Goal: Book appointment/travel/reservation

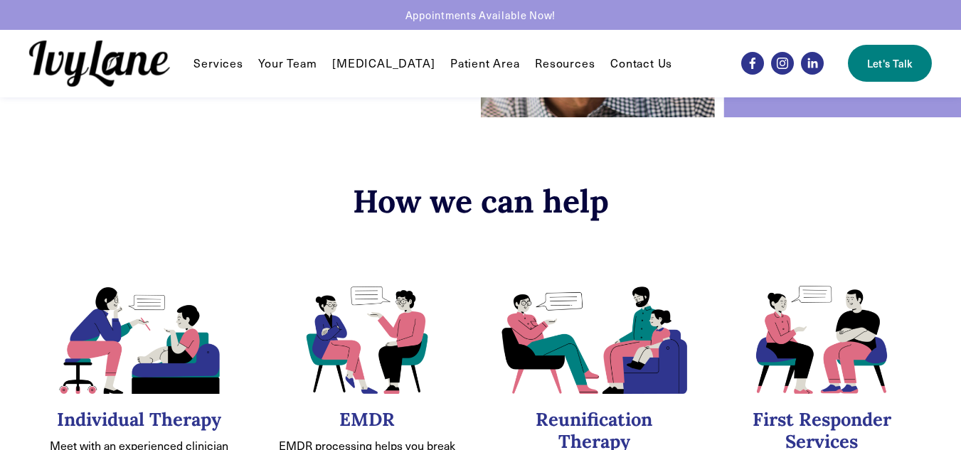
scroll to position [71, 0]
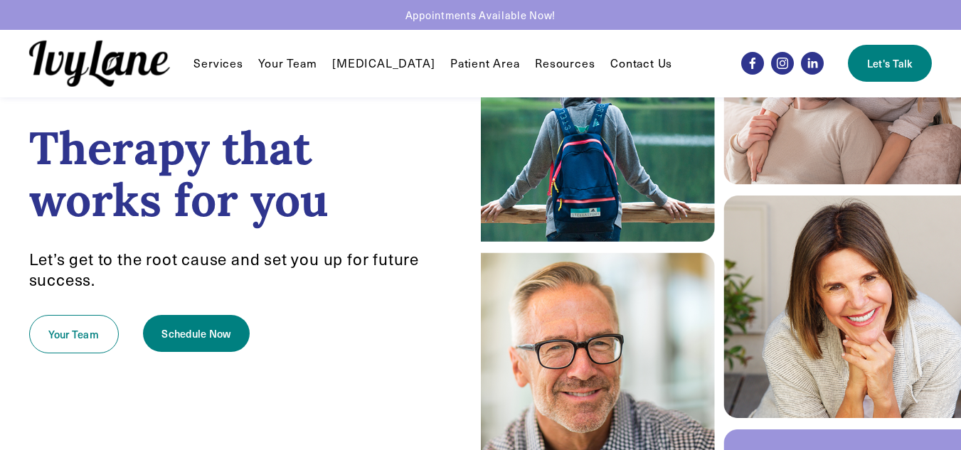
click at [305, 60] on link "Your Team" at bounding box center [287, 63] width 58 height 17
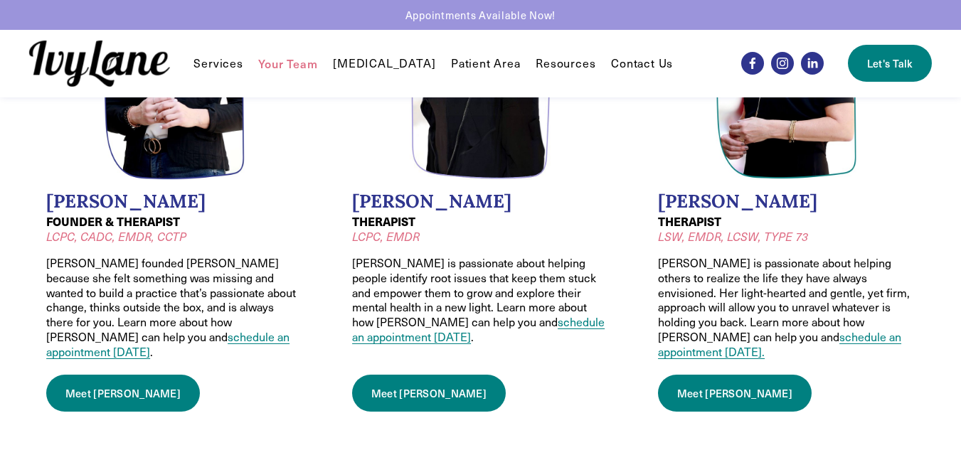
scroll to position [213, 0]
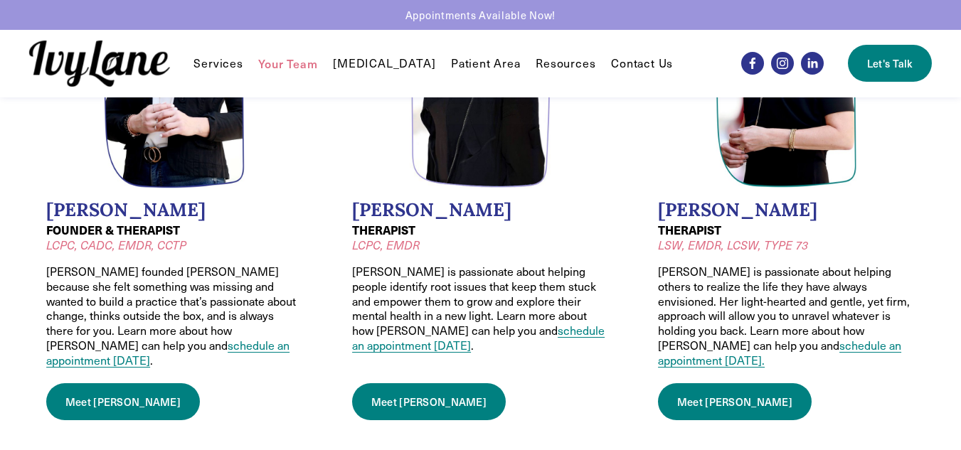
click at [697, 384] on link "Meet Jodi" at bounding box center [735, 402] width 154 height 37
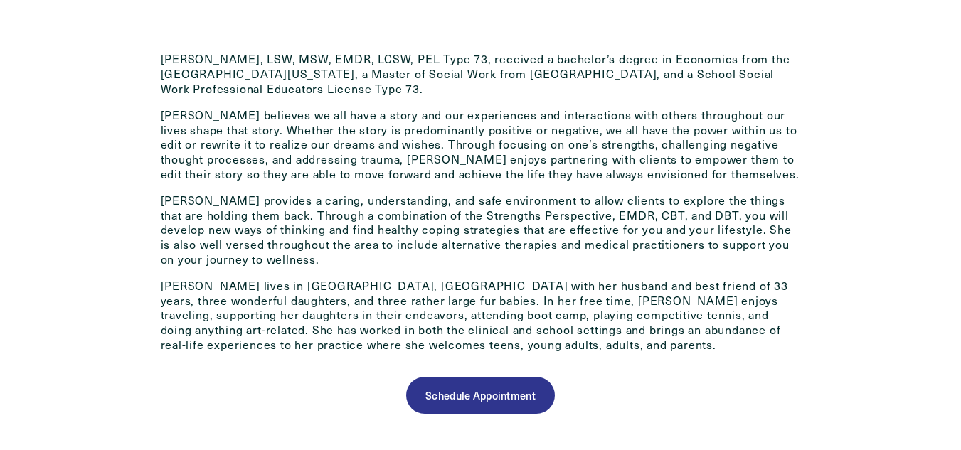
scroll to position [712, 0]
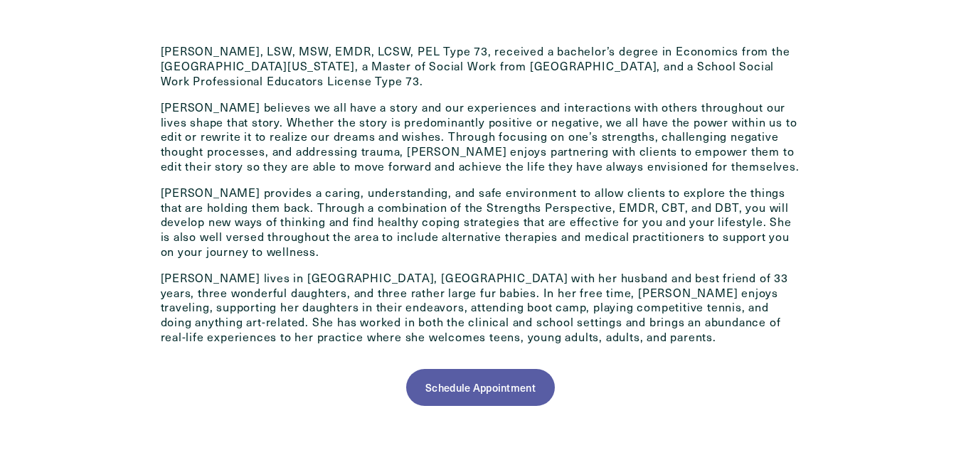
click at [483, 380] on link "Schedule Appointment" at bounding box center [480, 387] width 148 height 37
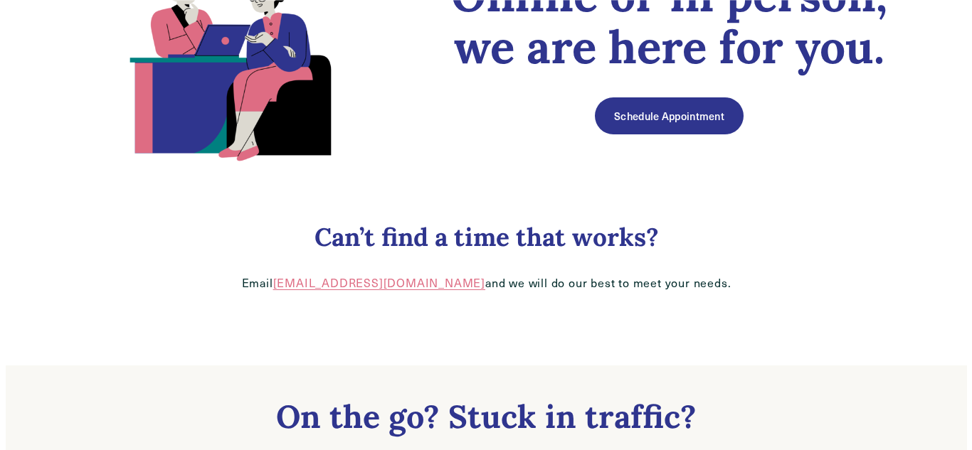
scroll to position [213, 0]
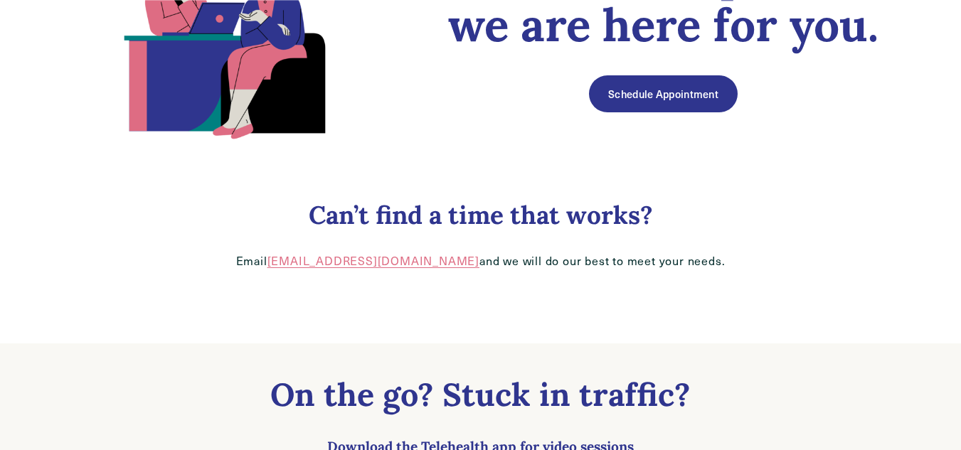
click at [649, 90] on link "Schedule Appointment" at bounding box center [663, 93] width 148 height 37
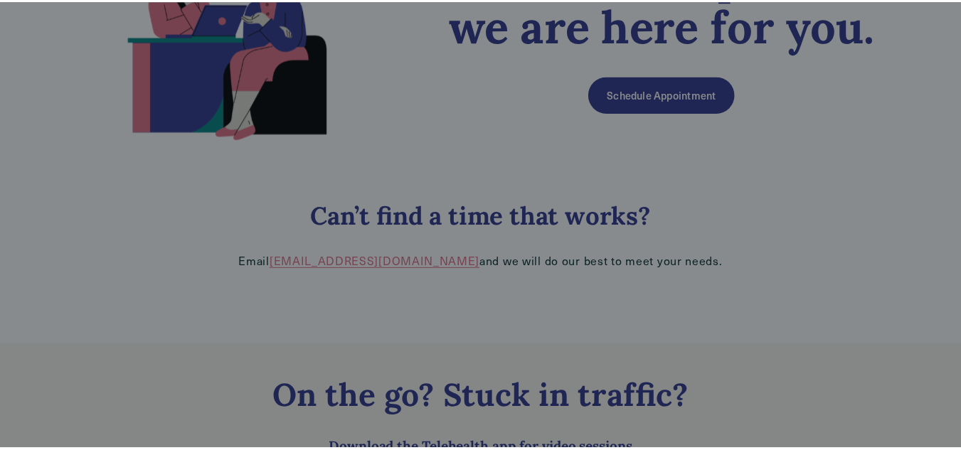
scroll to position [3, 0]
